Goal: Task Accomplishment & Management: Complete application form

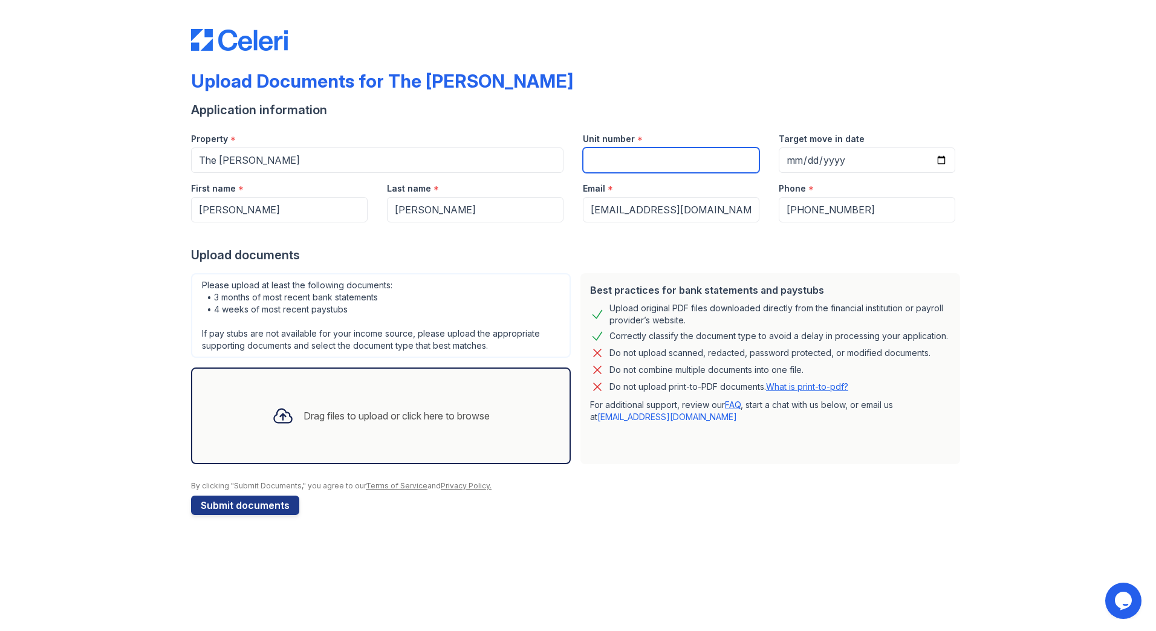
click at [635, 163] on input "Unit number" at bounding box center [671, 159] width 177 height 25
type input "1501"
click at [801, 159] on input "Target move in date" at bounding box center [867, 159] width 177 height 25
click at [943, 161] on input "Target move in date" at bounding box center [867, 159] width 177 height 25
type input "2025-10-31"
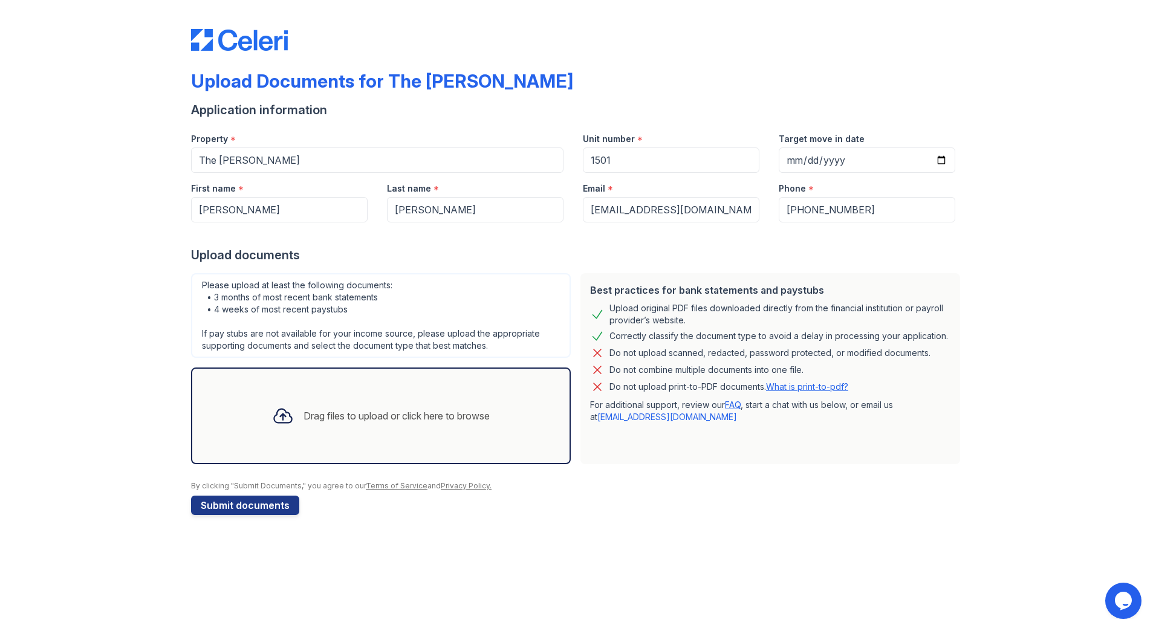
click at [418, 416] on div "Drag files to upload or click here to browse" at bounding box center [396, 416] width 186 height 15
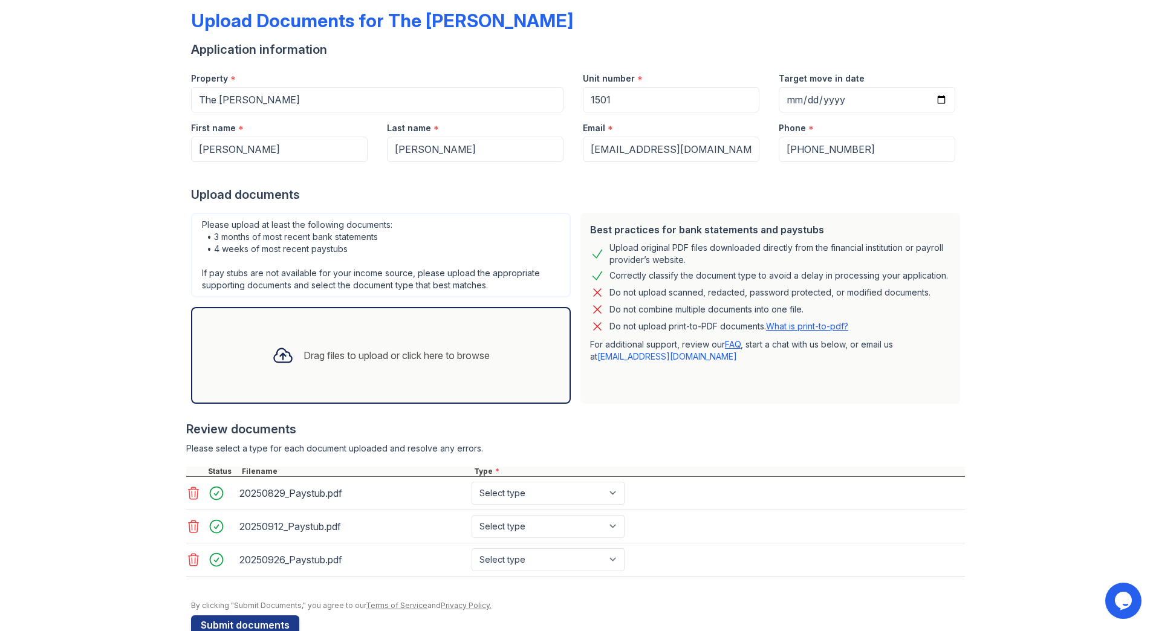
scroll to position [88, 0]
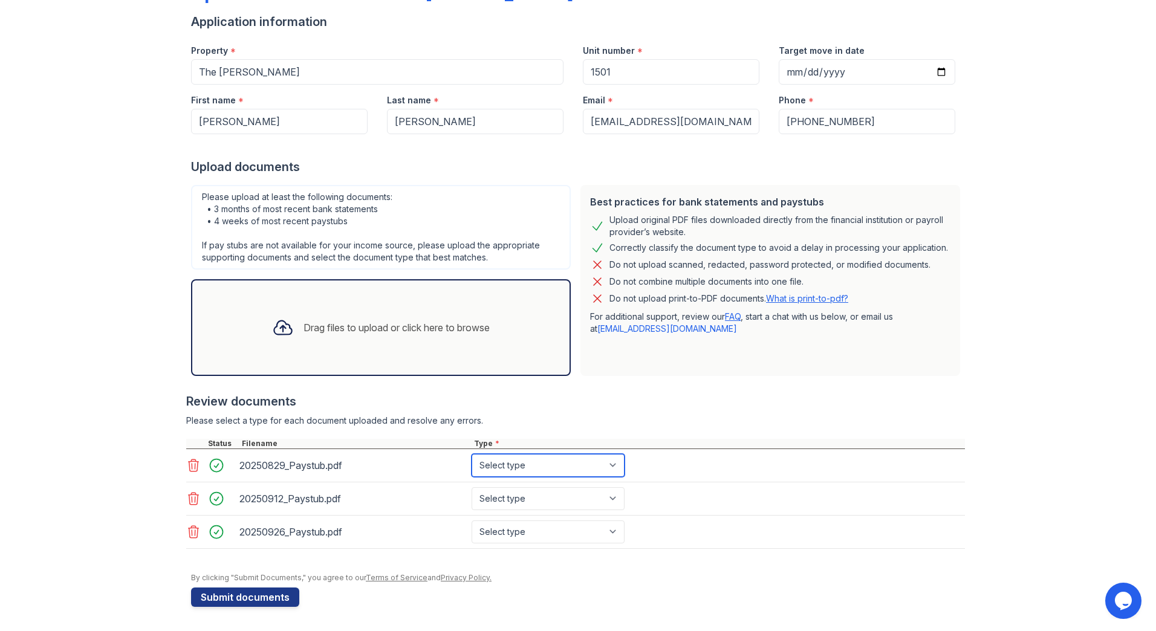
click at [616, 462] on select "Select type Paystub Bank Statement Offer Letter Tax Documents Benefit Award Let…" at bounding box center [548, 465] width 153 height 23
select select "paystub"
click at [472, 454] on select "Select type Paystub Bank Statement Offer Letter Tax Documents Benefit Award Let…" at bounding box center [548, 465] width 153 height 23
click at [612, 494] on select "Select type Paystub Bank Statement Offer Letter Tax Documents Benefit Award Let…" at bounding box center [548, 498] width 153 height 23
select select "paystub"
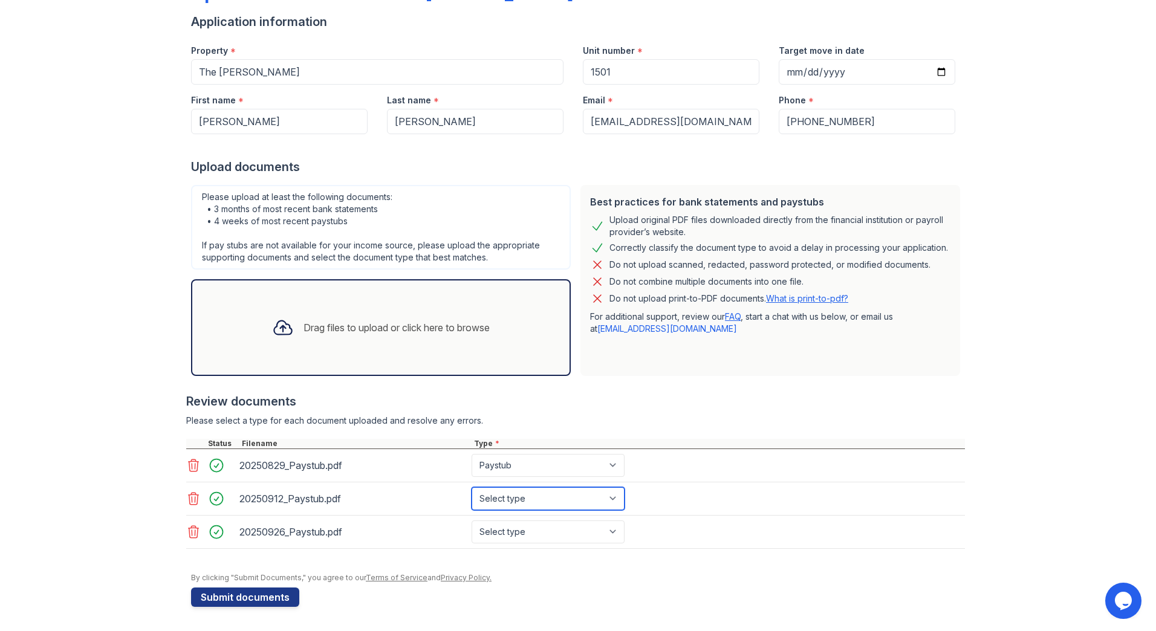
click at [472, 487] on select "Select type Paystub Bank Statement Offer Letter Tax Documents Benefit Award Let…" at bounding box center [548, 498] width 153 height 23
click at [609, 534] on select "Select type Paystub Bank Statement Offer Letter Tax Documents Benefit Award Let…" at bounding box center [548, 531] width 153 height 23
select select "paystub"
click at [472, 520] on select "Select type Paystub Bank Statement Offer Letter Tax Documents Benefit Award Let…" at bounding box center [548, 531] width 153 height 23
click at [996, 371] on div "Upload Documents for The Emerson Application information Property * The Emerson…" at bounding box center [577, 271] width 1117 height 719
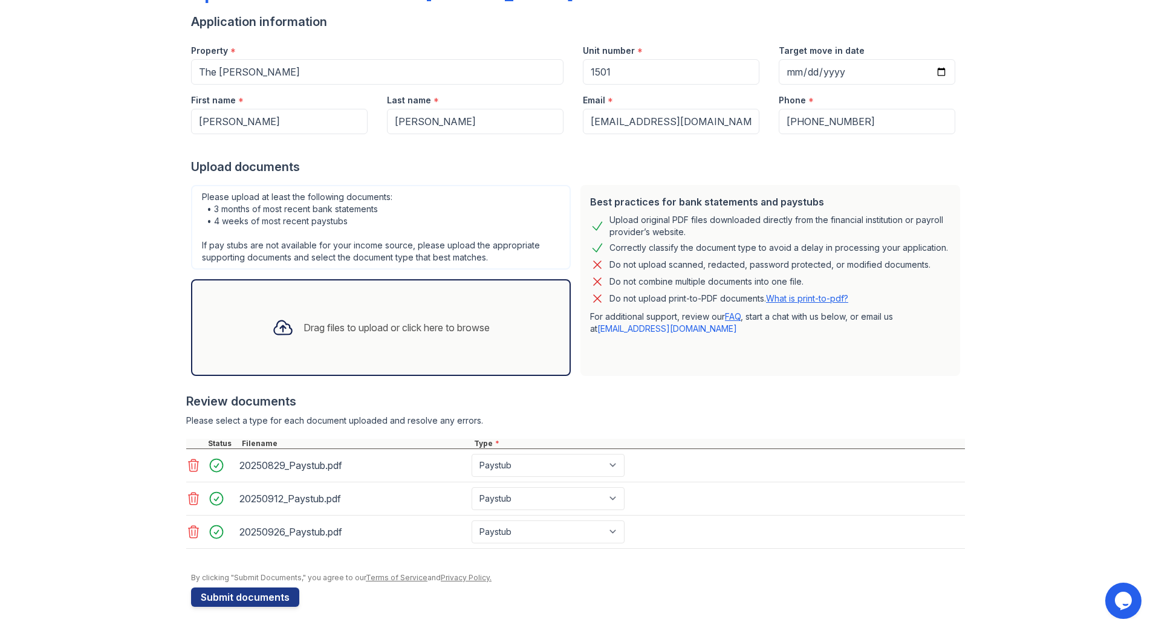
click at [343, 327] on div "Drag files to upload or click here to browse" at bounding box center [396, 327] width 186 height 15
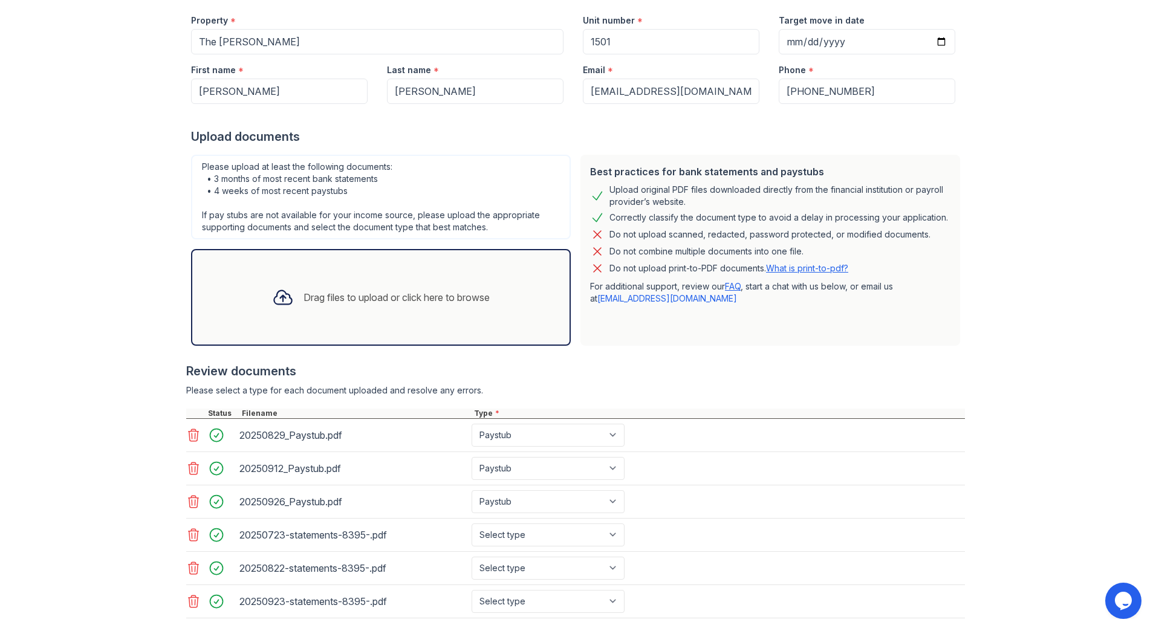
scroll to position [188, 0]
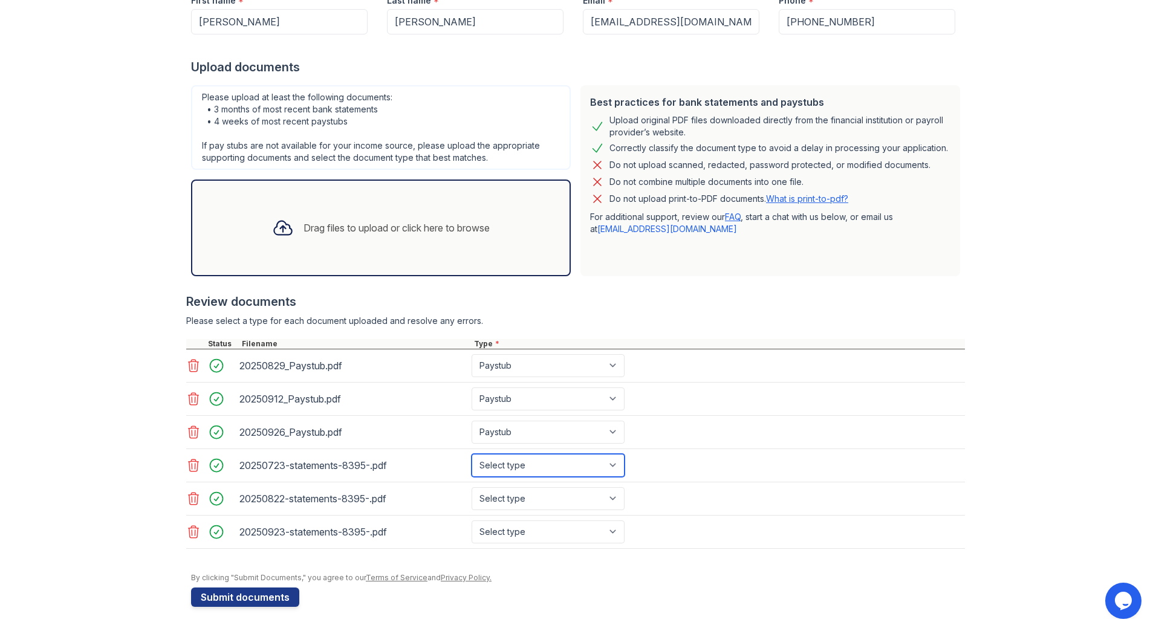
click at [605, 462] on select "Select type Paystub Bank Statement Offer Letter Tax Documents Benefit Award Let…" at bounding box center [548, 465] width 153 height 23
select select "bank_statement"
click at [472, 454] on select "Select type Paystub Bank Statement Offer Letter Tax Documents Benefit Award Let…" at bounding box center [548, 465] width 153 height 23
click at [606, 494] on select "Select type Paystub Bank Statement Offer Letter Tax Documents Benefit Award Let…" at bounding box center [548, 498] width 153 height 23
select select "bank_statement"
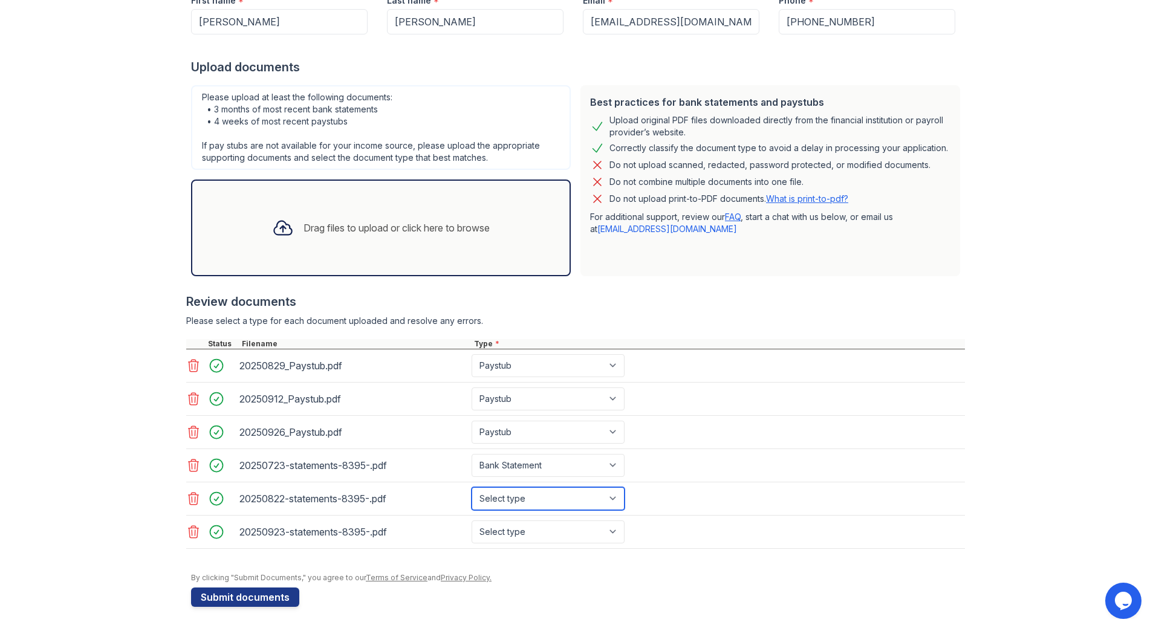
click at [472, 487] on select "Select type Paystub Bank Statement Offer Letter Tax Documents Benefit Award Let…" at bounding box center [548, 498] width 153 height 23
click at [565, 532] on select "Select type Paystub Bank Statement Offer Letter Tax Documents Benefit Award Let…" at bounding box center [548, 531] width 153 height 23
select select "bank_statement"
click at [472, 520] on select "Select type Paystub Bank Statement Offer Letter Tax Documents Benefit Award Let…" at bounding box center [548, 531] width 153 height 23
click at [1022, 302] on div "Upload Documents for The Emerson Application information Property * The Emerson…" at bounding box center [577, 221] width 1117 height 819
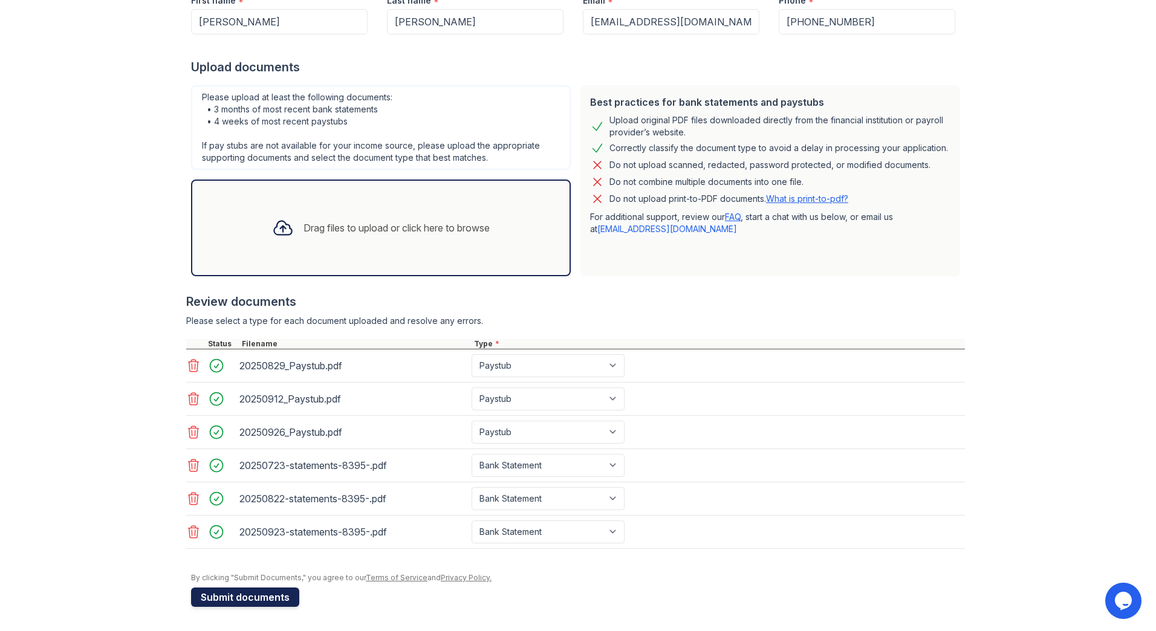
click at [268, 598] on button "Submit documents" at bounding box center [245, 597] width 108 height 19
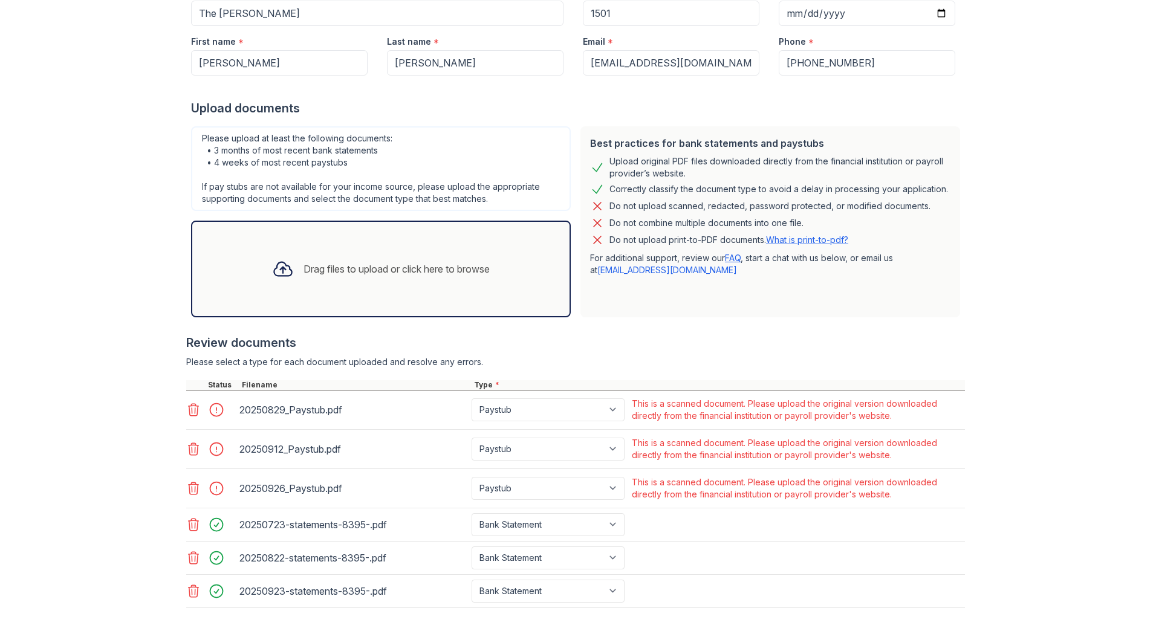
scroll to position [181, 0]
click at [189, 408] on icon at bounding box center [193, 409] width 15 height 15
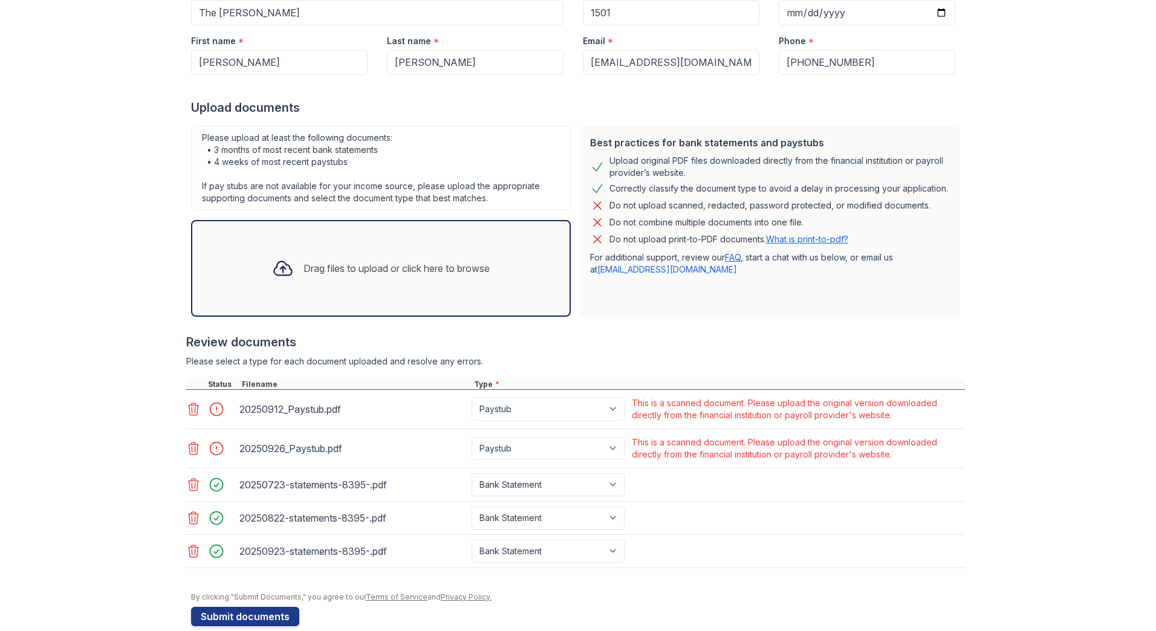
click at [187, 409] on icon at bounding box center [193, 409] width 15 height 15
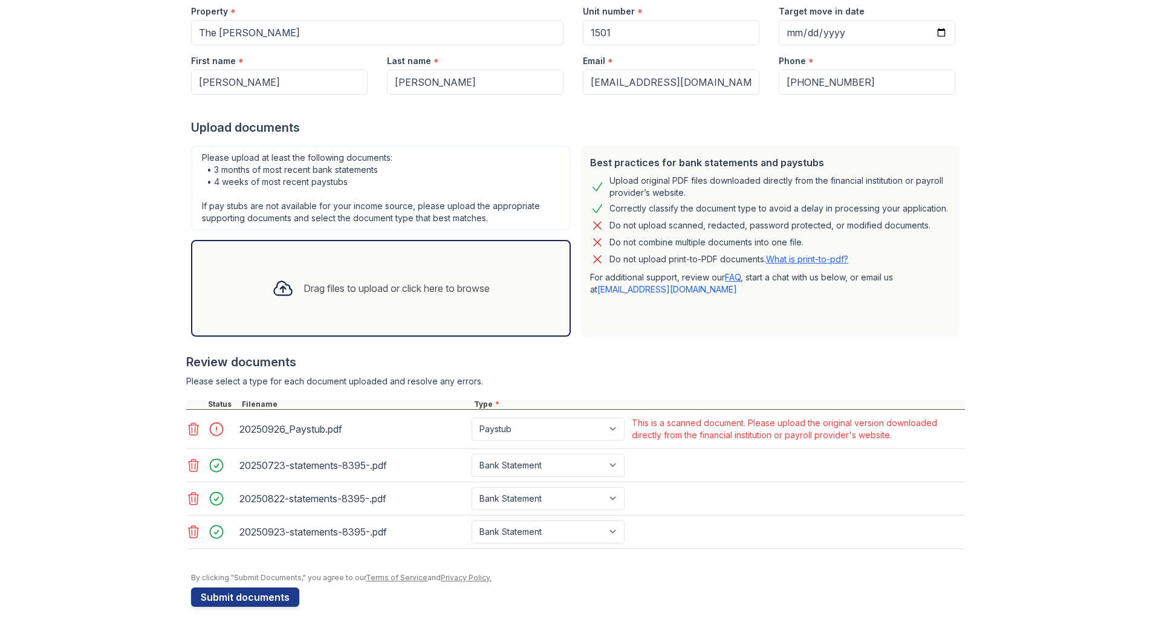
click at [189, 427] on icon at bounding box center [193, 429] width 15 height 15
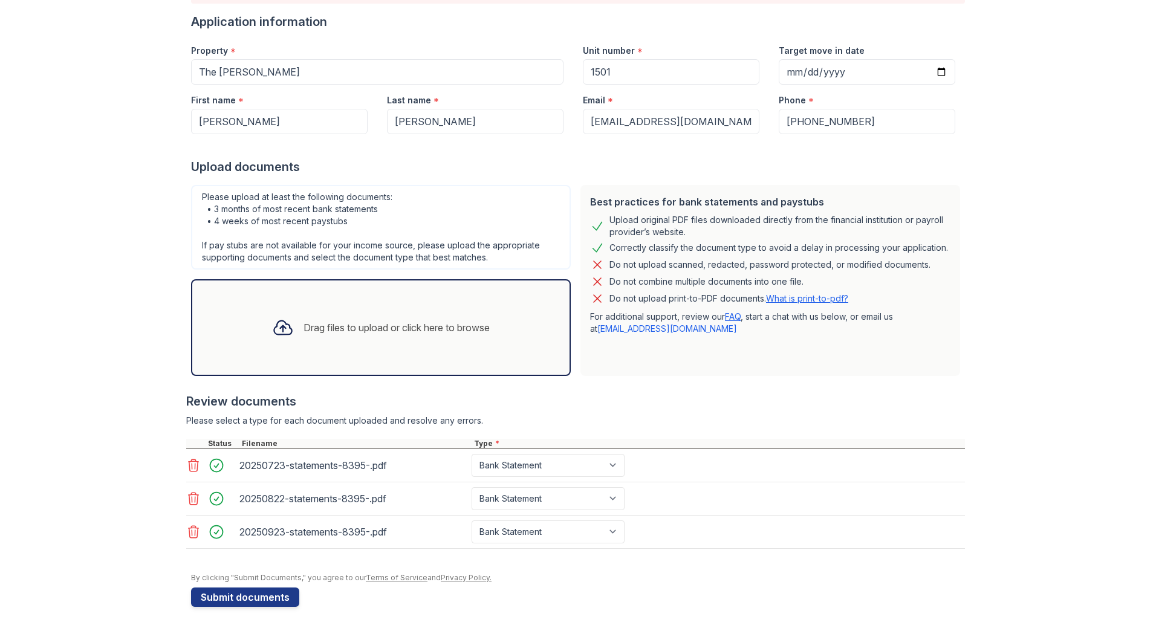
scroll to position [122, 0]
click at [328, 326] on div "Drag files to upload or click here to browse" at bounding box center [396, 327] width 186 height 15
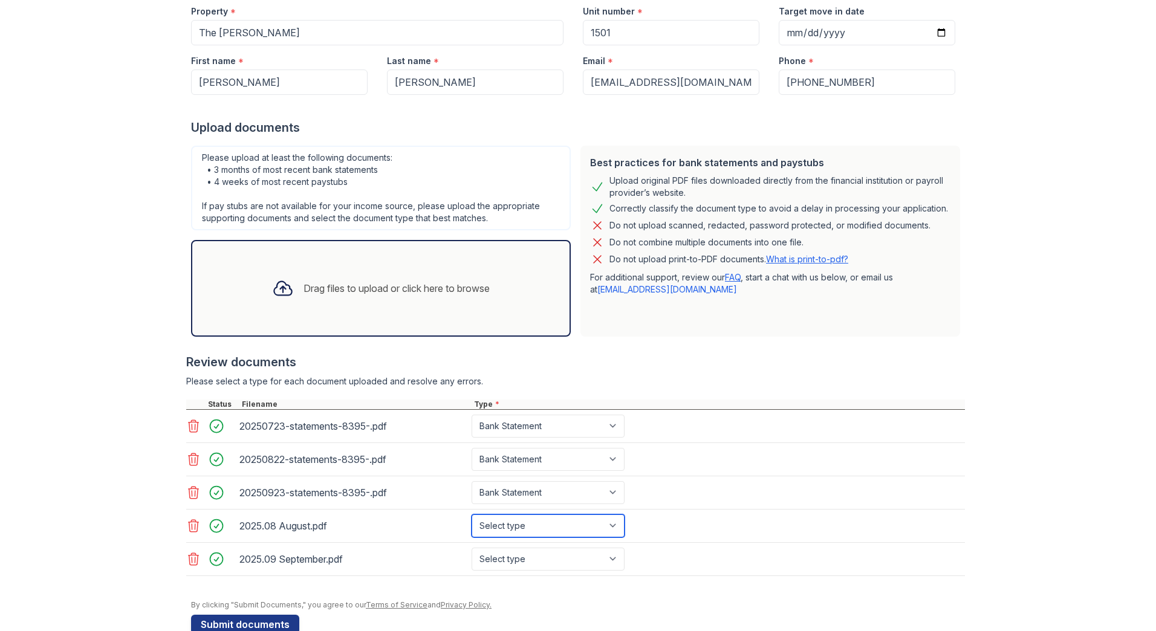
click at [617, 527] on select "Select type Paystub Bank Statement Offer Letter Tax Documents Benefit Award Let…" at bounding box center [548, 525] width 153 height 23
select select "paystub"
click at [472, 514] on select "Select type Paystub Bank Statement Offer Letter Tax Documents Benefit Award Let…" at bounding box center [548, 525] width 153 height 23
click at [522, 553] on select "Select type Paystub Bank Statement Offer Letter Tax Documents Benefit Award Let…" at bounding box center [548, 559] width 153 height 23
select select "paystub"
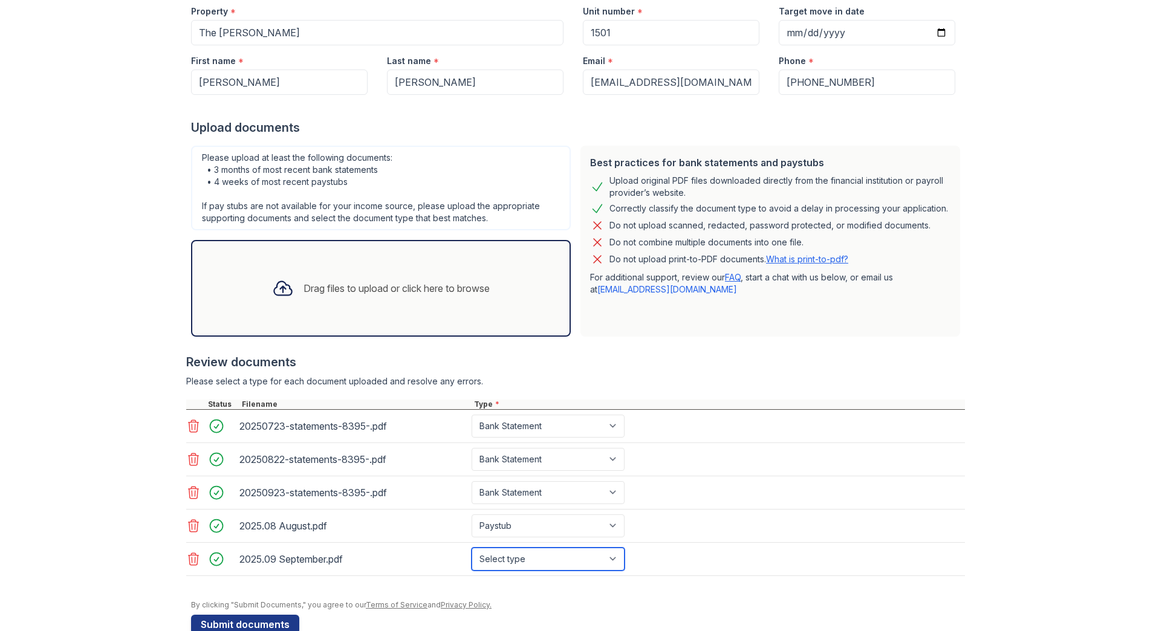
click at [472, 548] on select "Select type Paystub Bank Statement Offer Letter Tax Documents Benefit Award Let…" at bounding box center [548, 559] width 153 height 23
click at [702, 334] on div "Best practices for bank statements and paystubs Upload original PDF files downl…" at bounding box center [770, 241] width 380 height 191
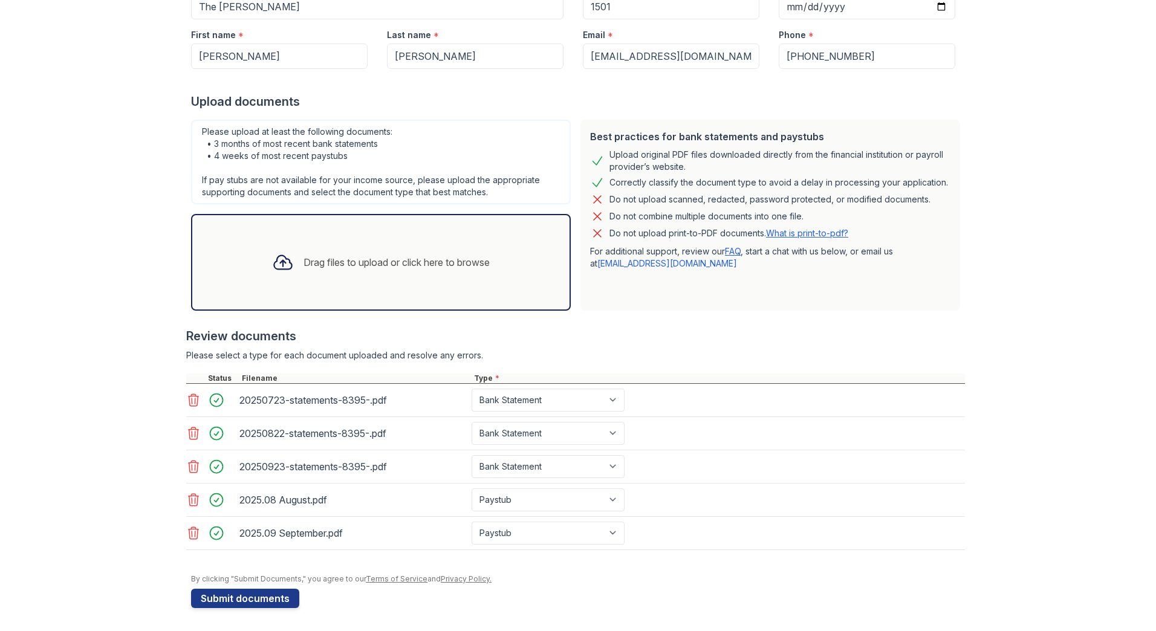
scroll to position [189, 0]
click at [250, 597] on button "Submit documents" at bounding box center [245, 597] width 108 height 19
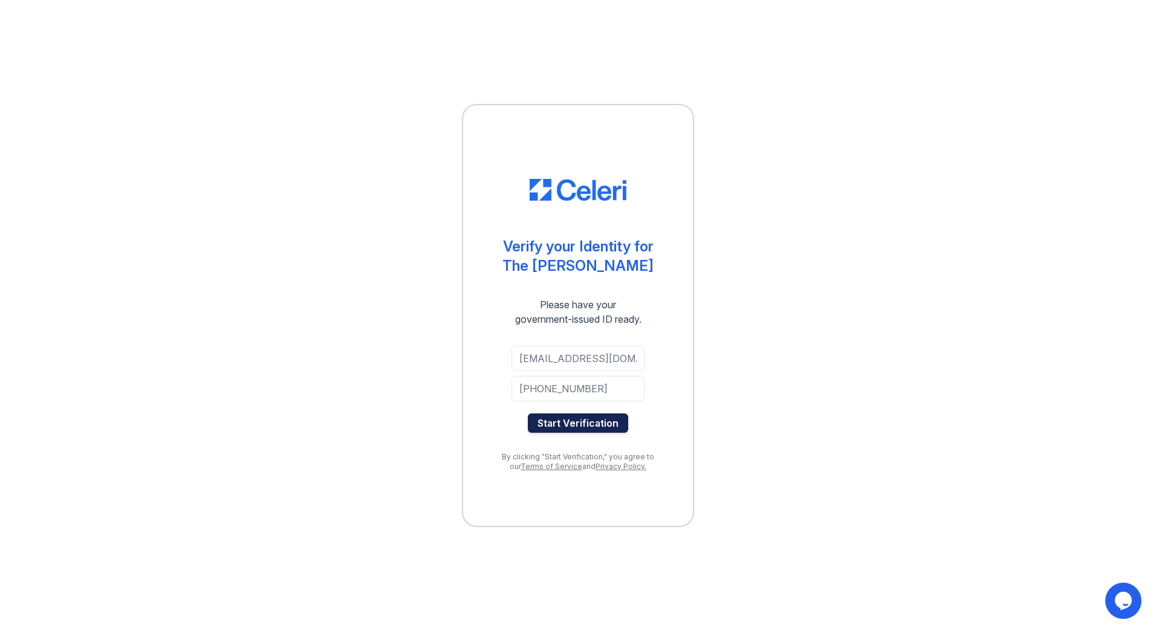
click at [598, 424] on button "Start Verification" at bounding box center [578, 422] width 100 height 19
